Goal: Find specific page/section: Find specific page/section

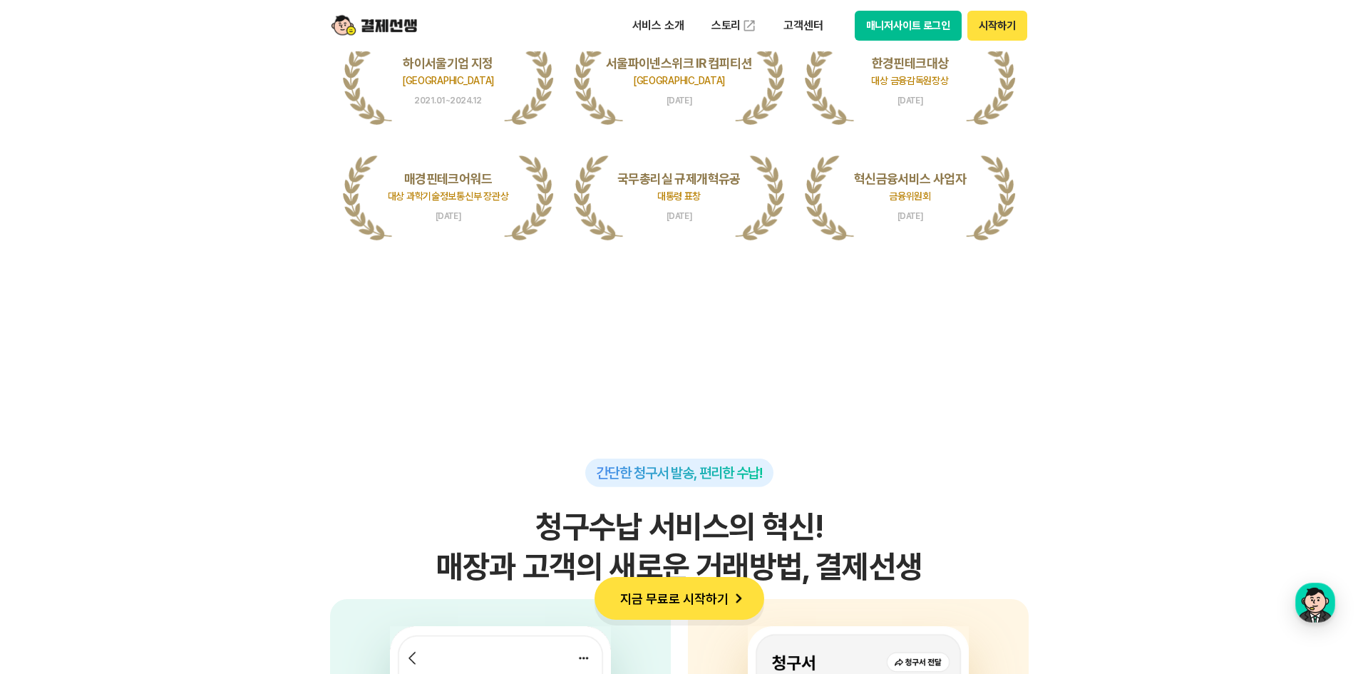
scroll to position [3147, 0]
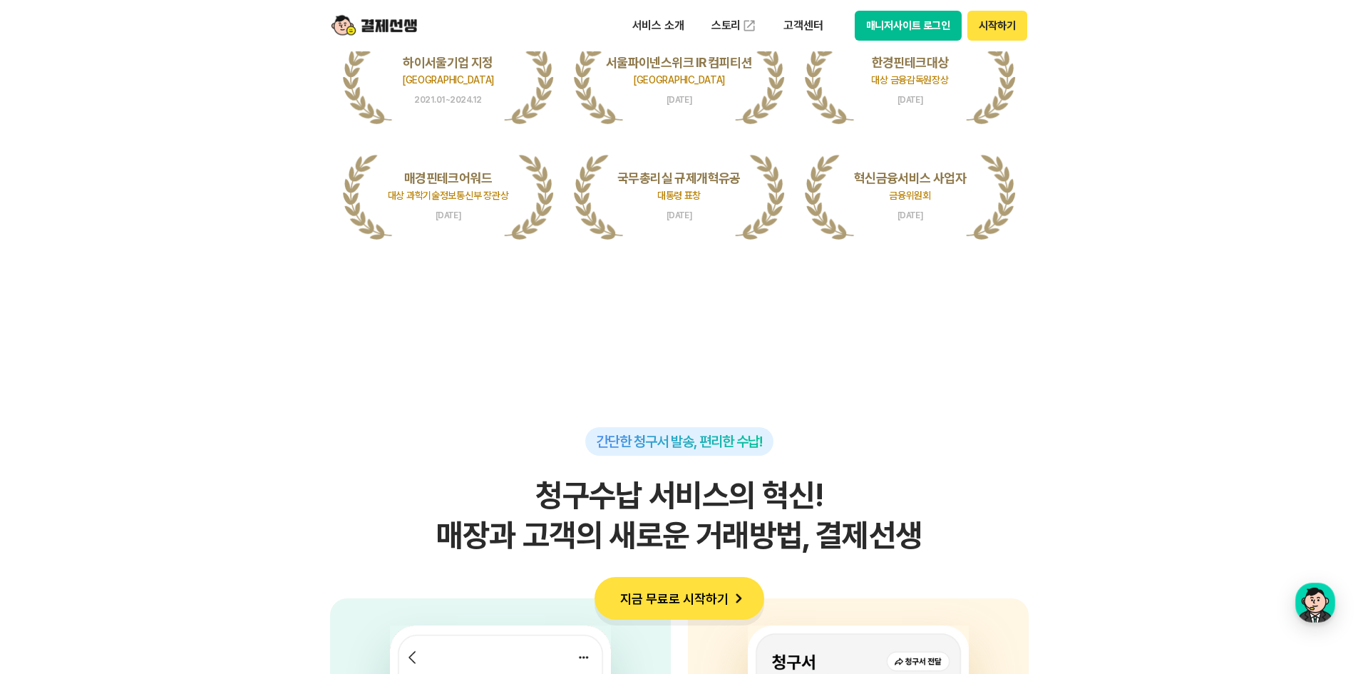
click at [878, 24] on button "매니저사이트 로그인" at bounding box center [909, 26] width 108 height 30
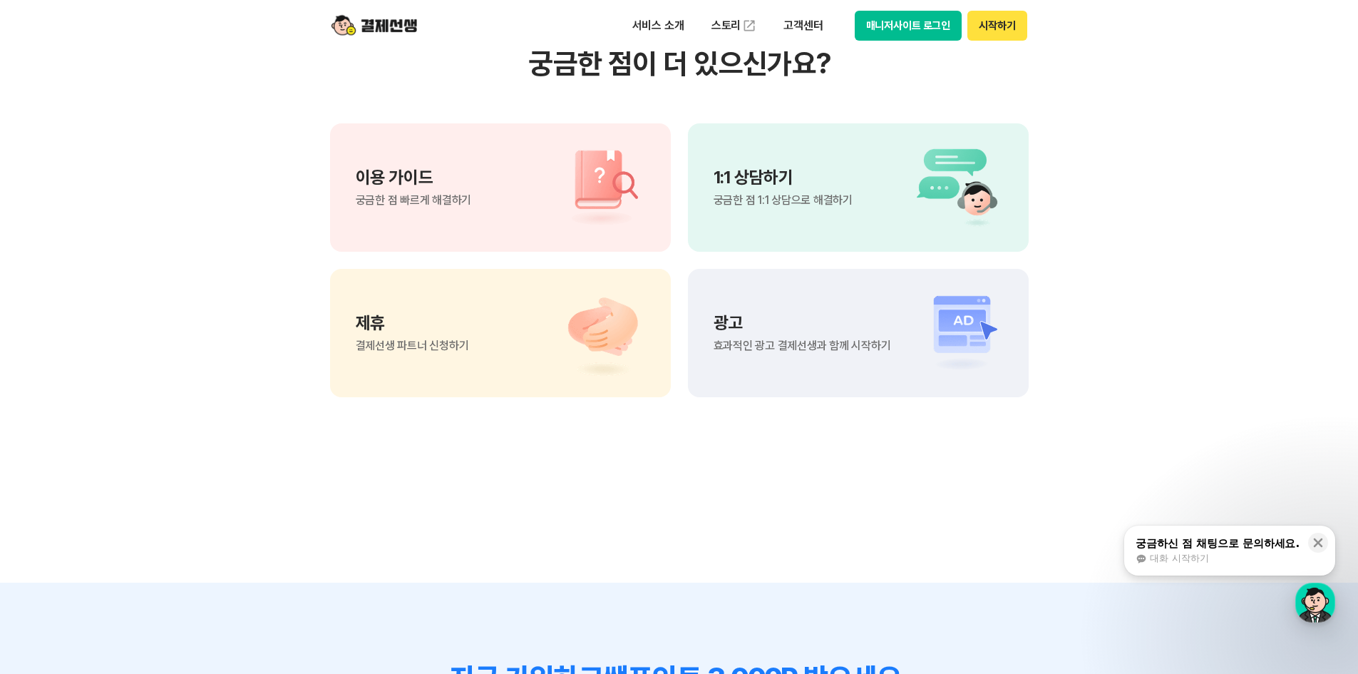
scroll to position [1049, 0]
click at [592, 317] on img at bounding box center [595, 332] width 100 height 86
